Goal: Transaction & Acquisition: Subscribe to service/newsletter

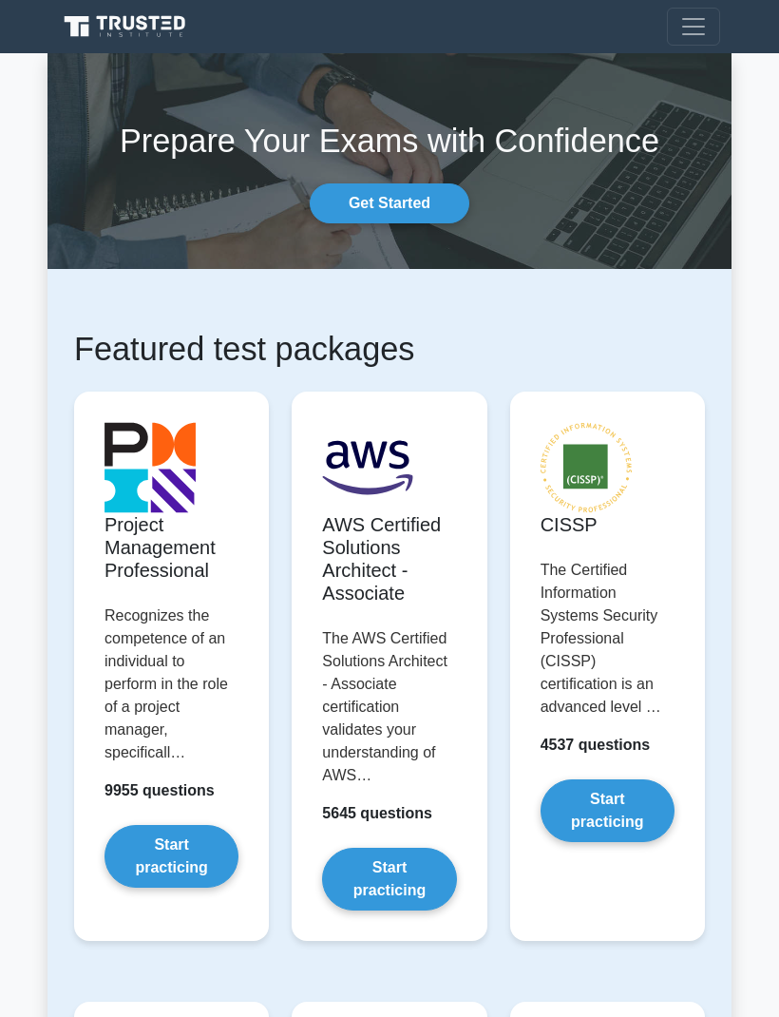
click at [701, 31] on span "Toggle navigation" at bounding box center [694, 26] width 29 height 29
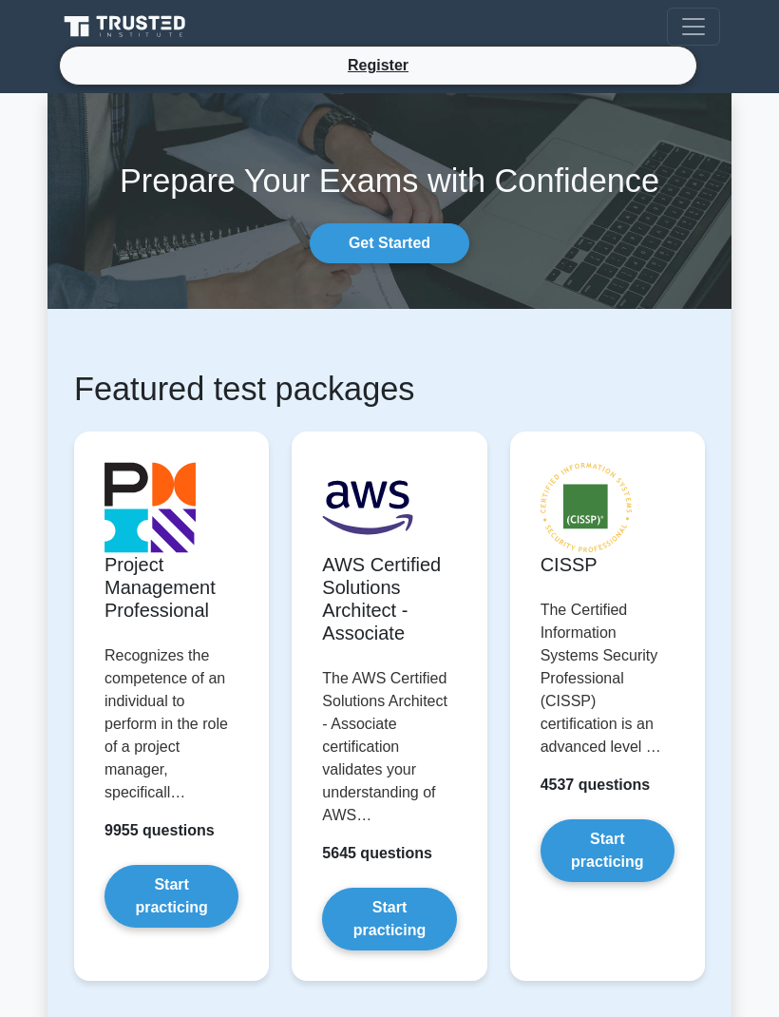
click at [688, 29] on span "Toggle navigation" at bounding box center [694, 26] width 29 height 29
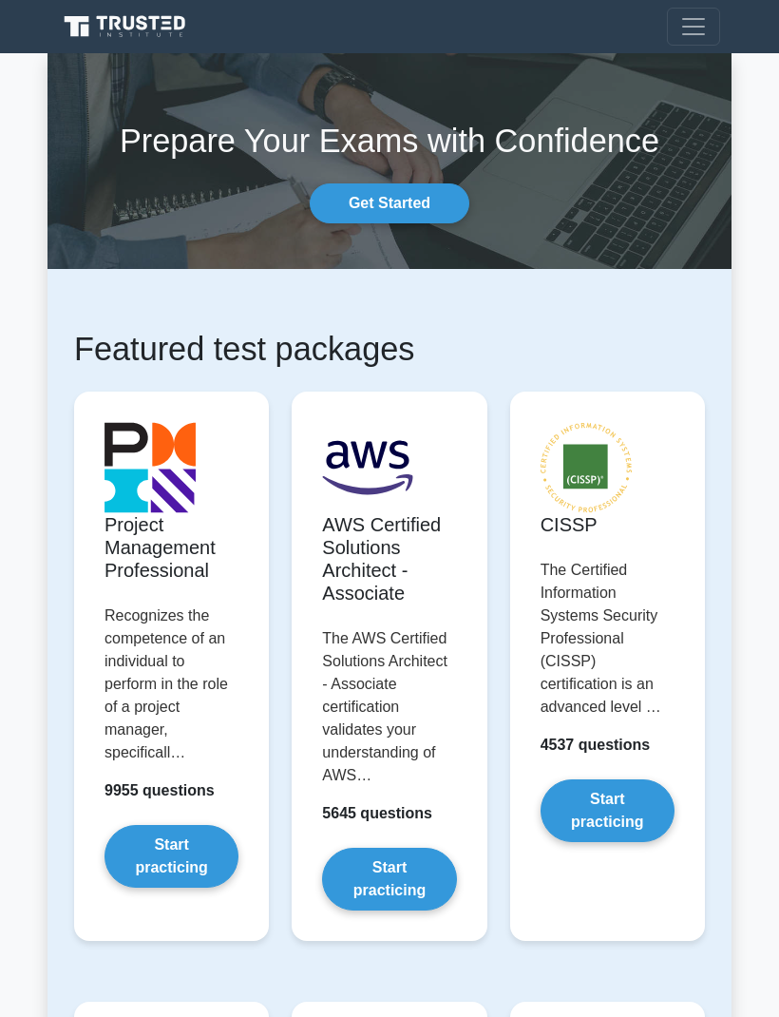
click at [683, 30] on span "Toggle navigation" at bounding box center [694, 26] width 29 height 29
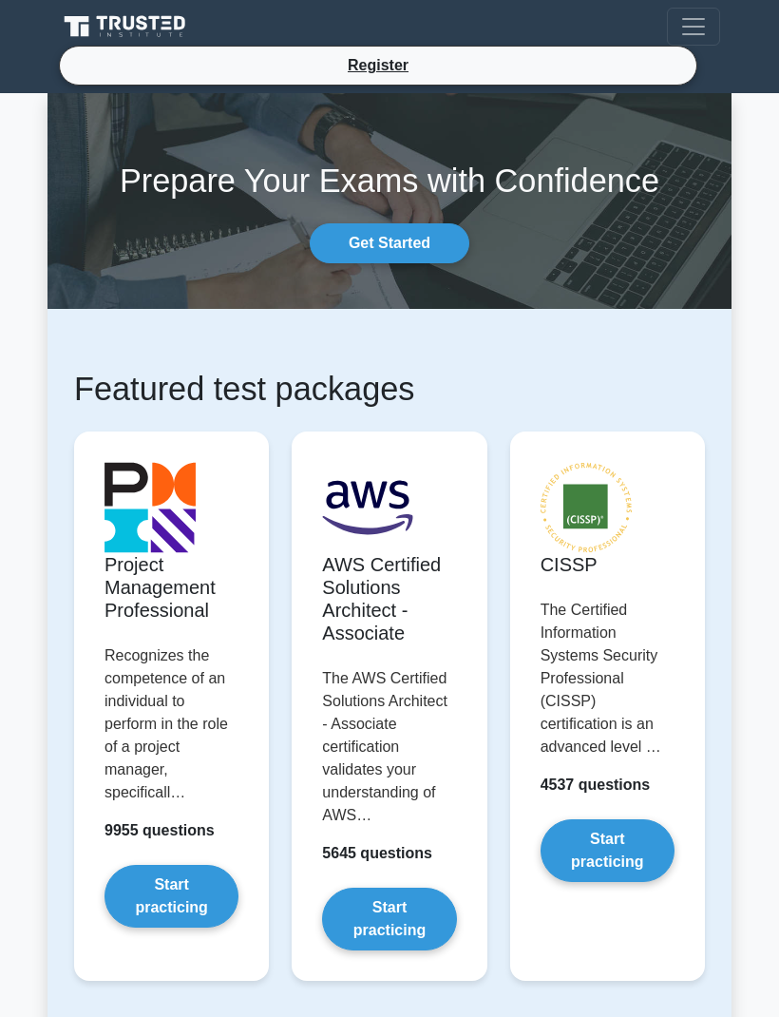
click at [390, 255] on link "Get Started" at bounding box center [390, 243] width 160 height 40
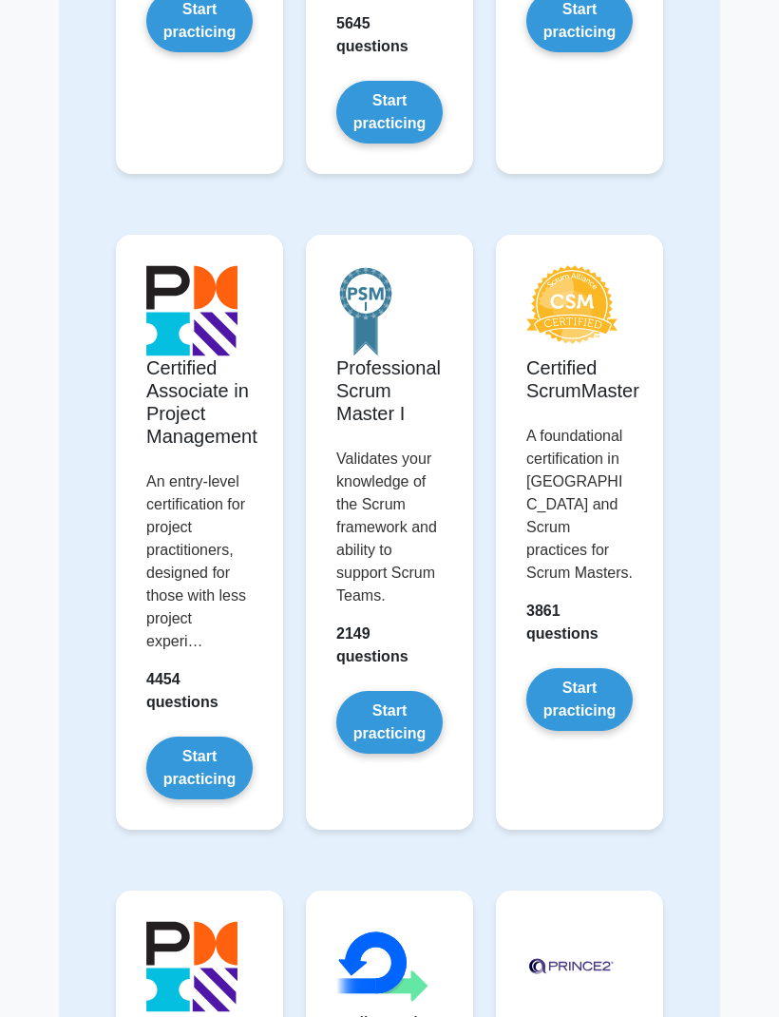
scroll to position [718, 0]
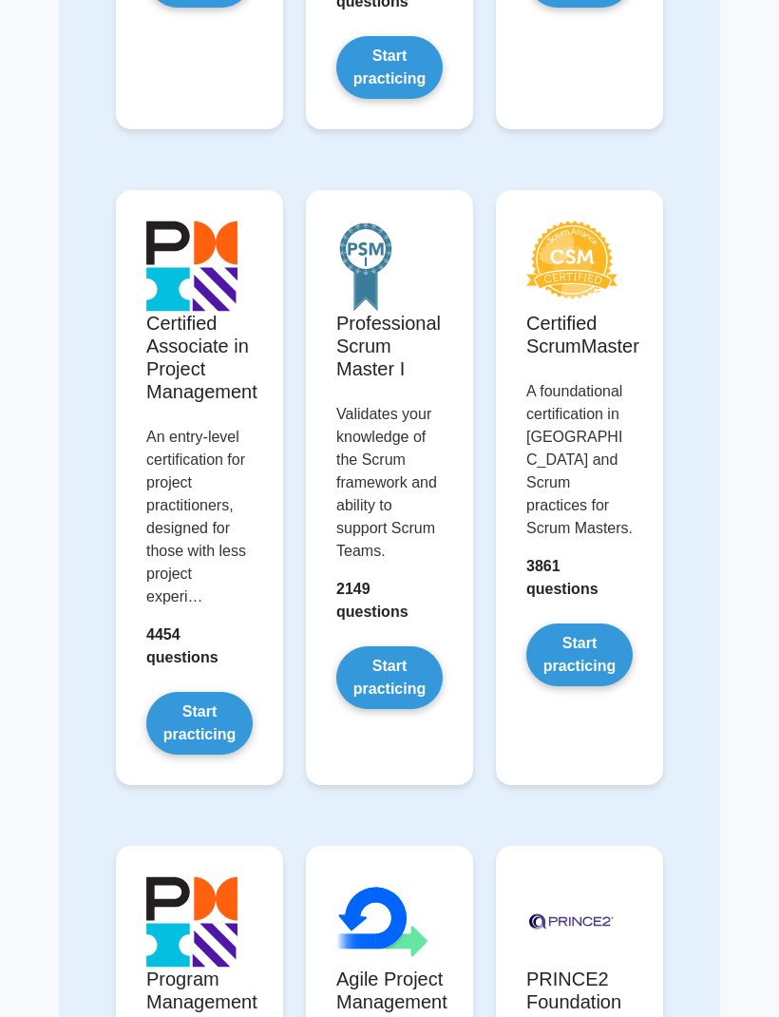
click at [408, 659] on link "Start practicing" at bounding box center [389, 677] width 106 height 63
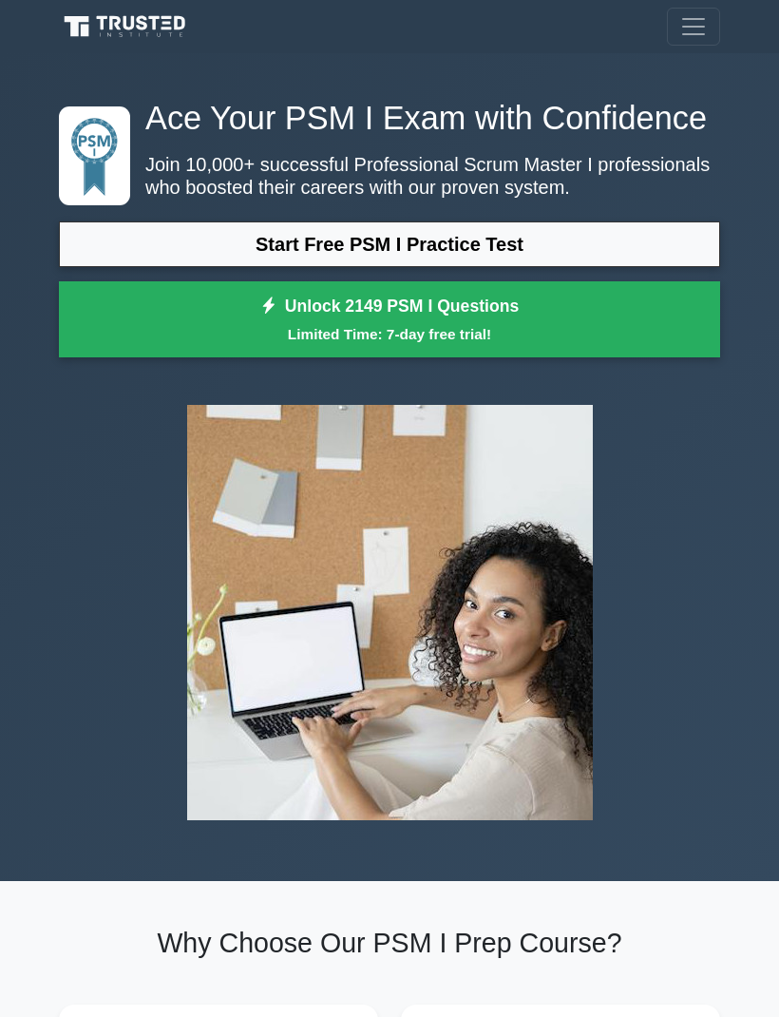
click at [569, 354] on link "Unlock 2149 PSM I Questions Limited Time: 7-day free trial!" at bounding box center [390, 319] width 662 height 76
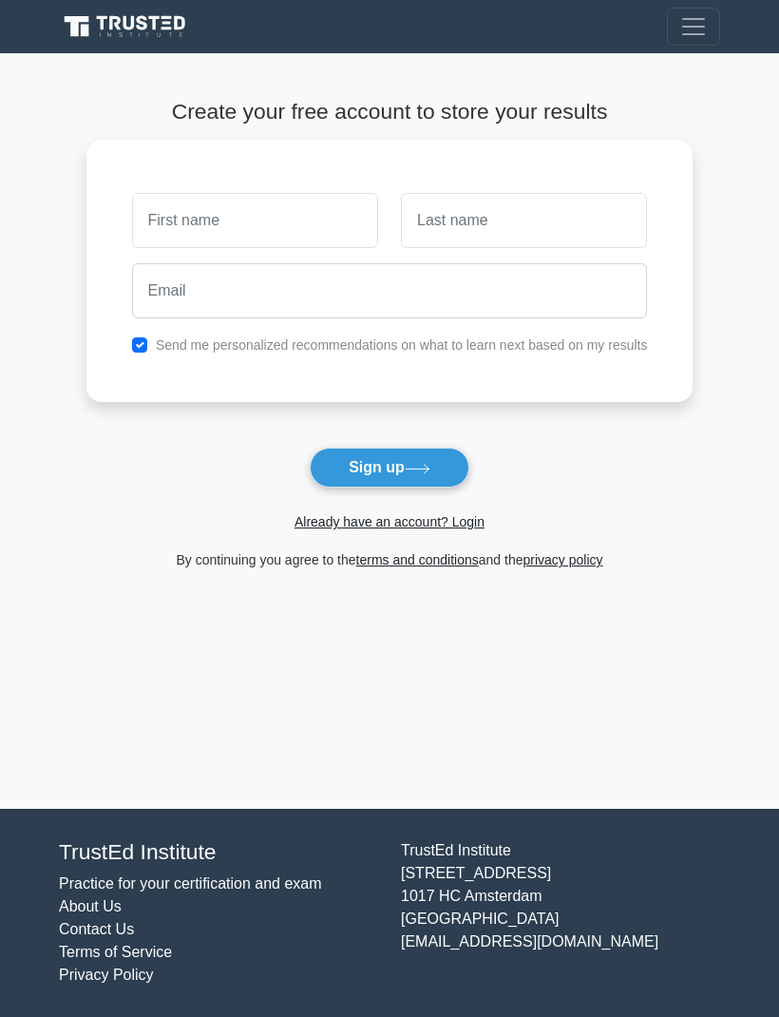
click at [279, 209] on input "text" at bounding box center [255, 220] width 246 height 55
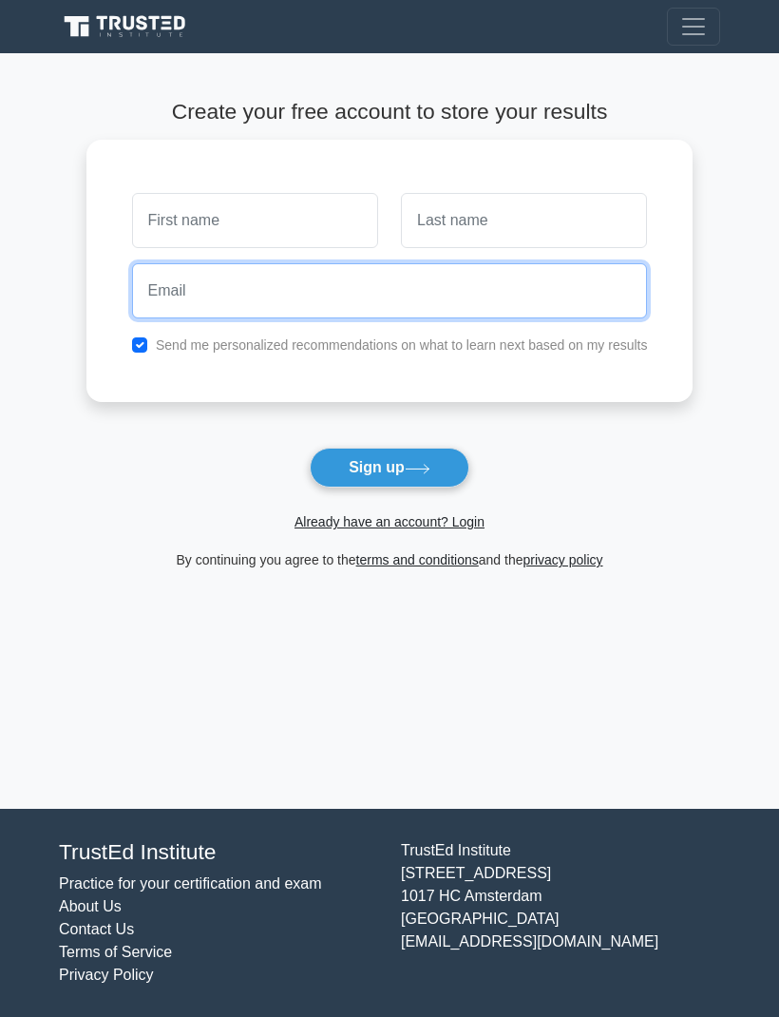
click at [434, 306] on input "email" at bounding box center [390, 290] width 516 height 55
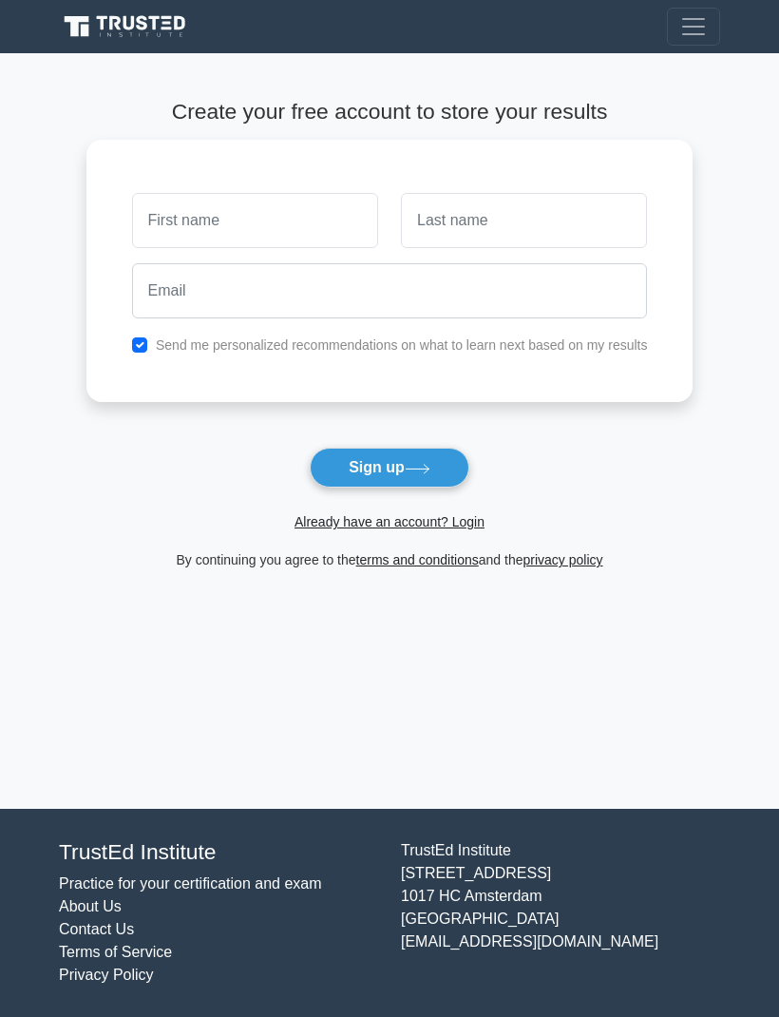
click at [459, 524] on link "Already have an account? Login" at bounding box center [390, 521] width 190 height 15
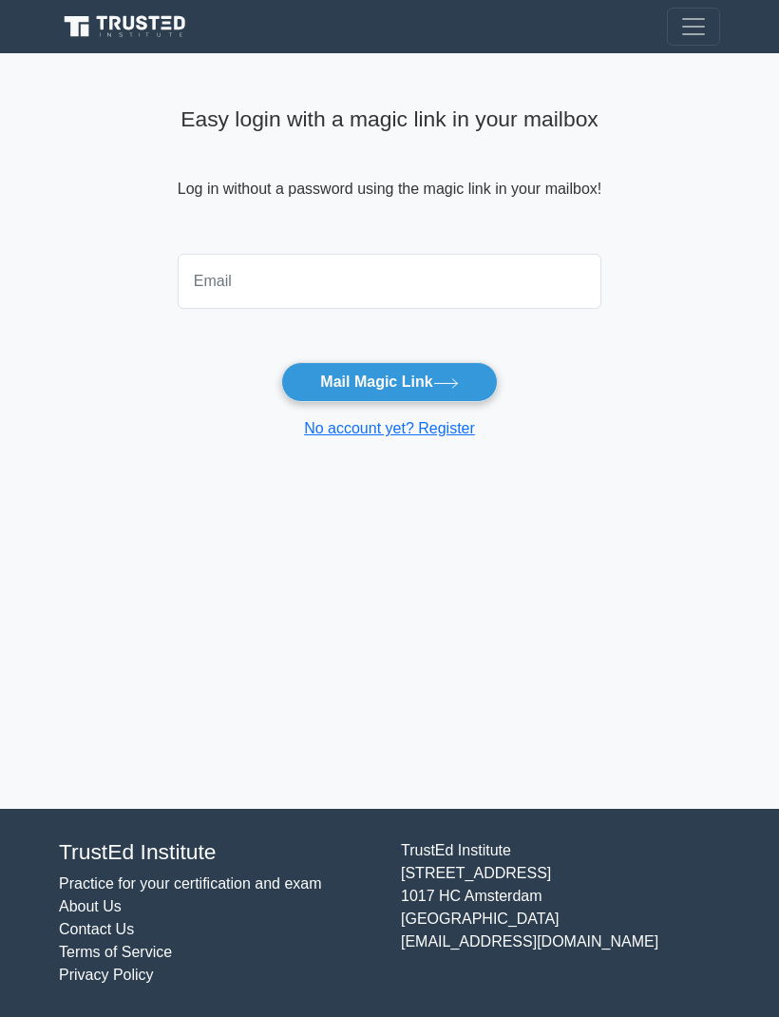
click at [512, 272] on input "email" at bounding box center [390, 281] width 424 height 55
click at [542, 263] on input "email" at bounding box center [390, 281] width 424 height 55
click at [528, 274] on input "email" at bounding box center [390, 281] width 424 height 55
type input "pawandhaliwal6@gmail.com"
click at [356, 392] on button "Mail Magic Link" at bounding box center [389, 382] width 216 height 40
